Goal: Check status: Check status

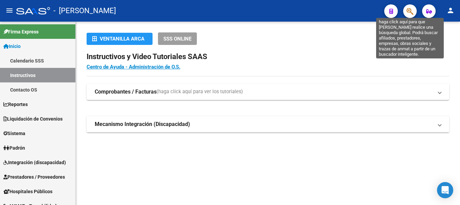
click at [410, 10] on icon "button" at bounding box center [409, 11] width 7 height 8
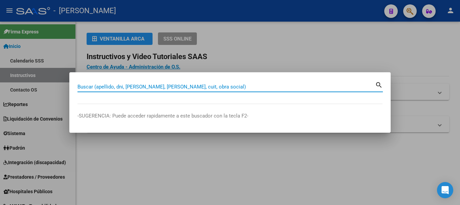
paste input "27166016849"
type input "27166016849"
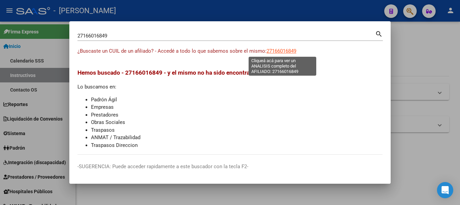
click at [274, 52] on span "27166016849" at bounding box center [281, 51] width 30 height 6
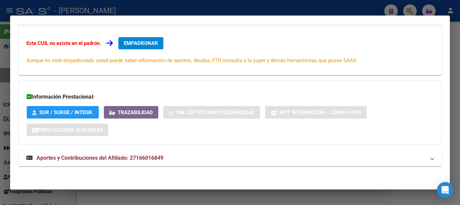
click at [216, 155] on mat-panel-title "Aportes y Contribuciones del Afiliado: 27166016849" at bounding box center [225, 158] width 399 height 8
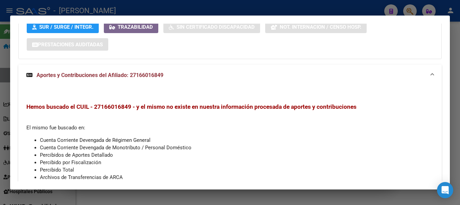
scroll to position [250, 0]
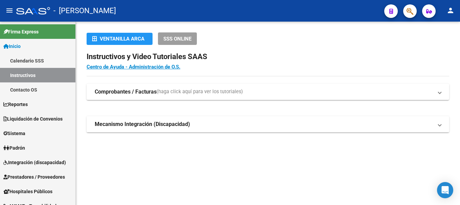
click at [407, 11] on icon "button" at bounding box center [409, 11] width 7 height 8
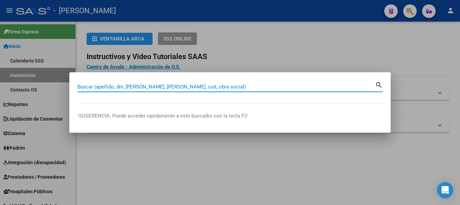
paste input "20235705568"
type input "20235705568"
